Goal: Find specific page/section: Find specific page/section

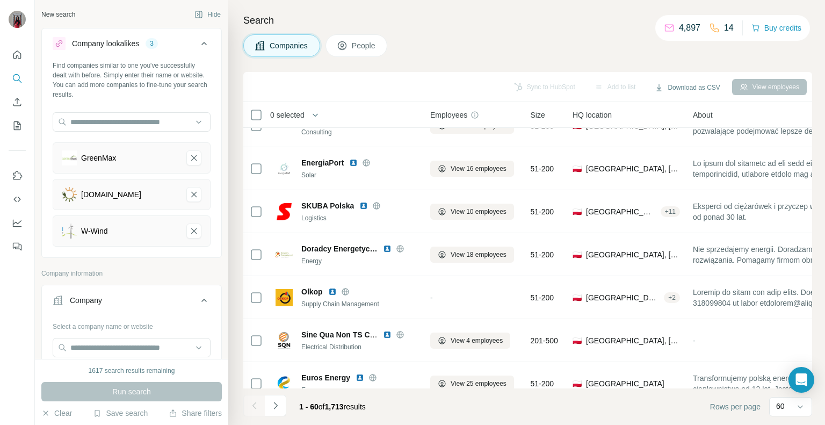
scroll to position [2322, 0]
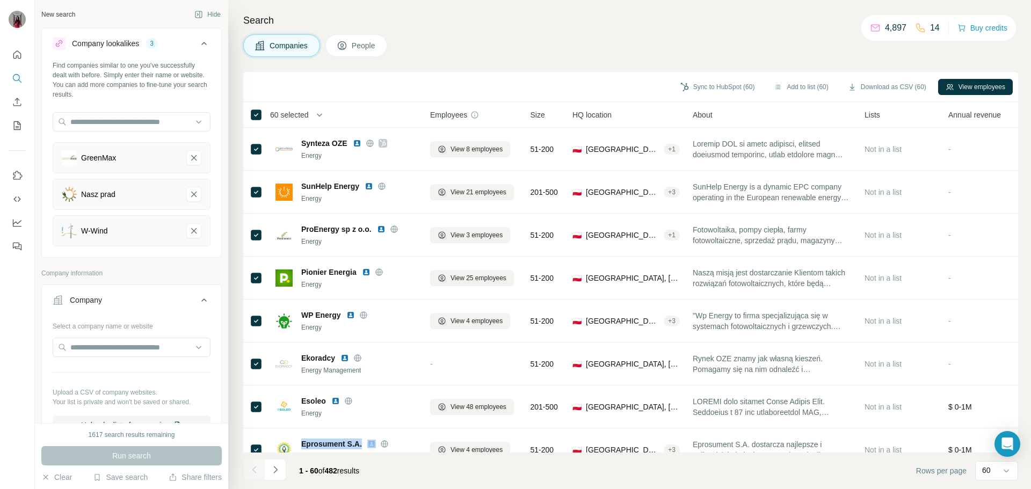
scroll to position [161, 0]
